Goal: Navigation & Orientation: Find specific page/section

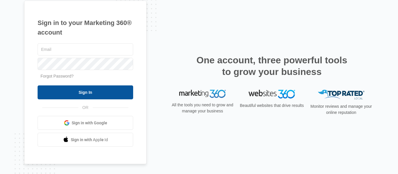
type input "[PERSON_NAME][EMAIL_ADDRESS][DOMAIN_NAME]"
click at [79, 92] on input "Sign In" at bounding box center [85, 93] width 95 height 14
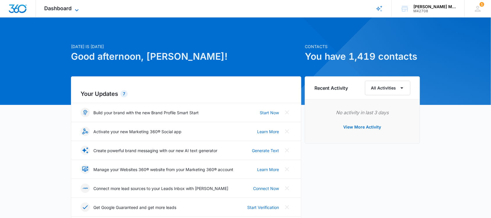
click at [60, 7] on span "Dashboard" at bounding box center [58, 8] width 27 height 6
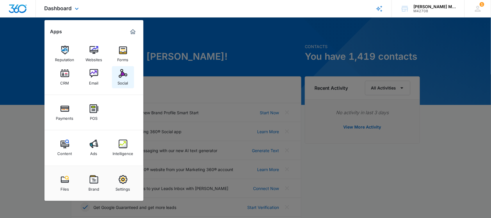
click at [120, 72] on img at bounding box center [123, 73] width 9 height 9
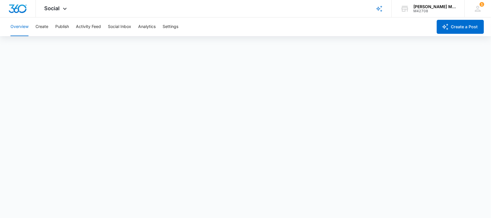
scroll to position [2, 0]
